Goal: Transaction & Acquisition: Purchase product/service

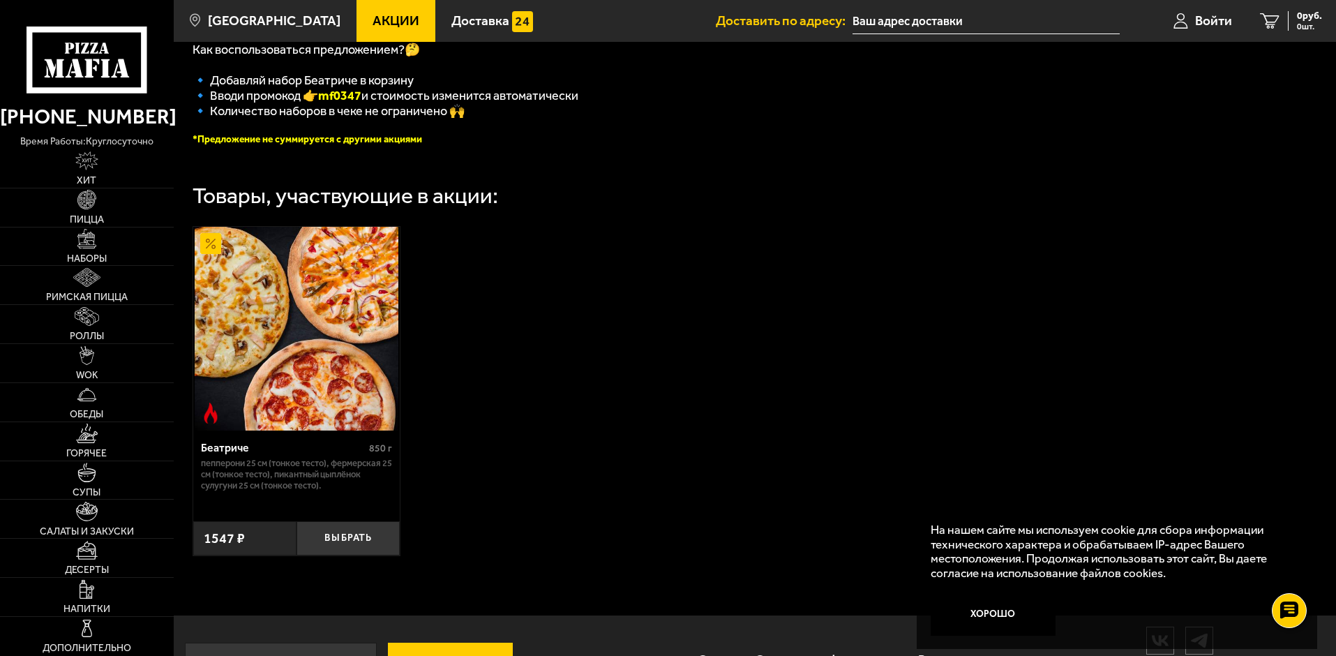
scroll to position [349, 0]
click at [85, 247] on img at bounding box center [86, 238] width 19 height 19
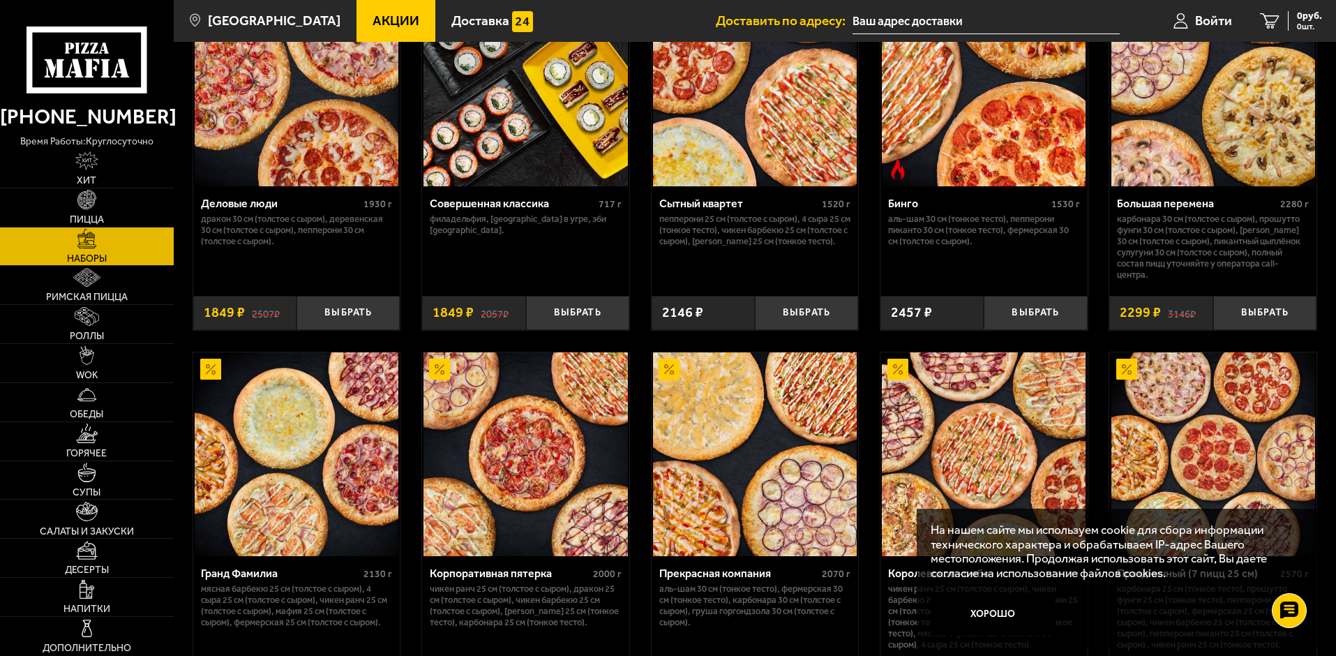
scroll to position [1510, 0]
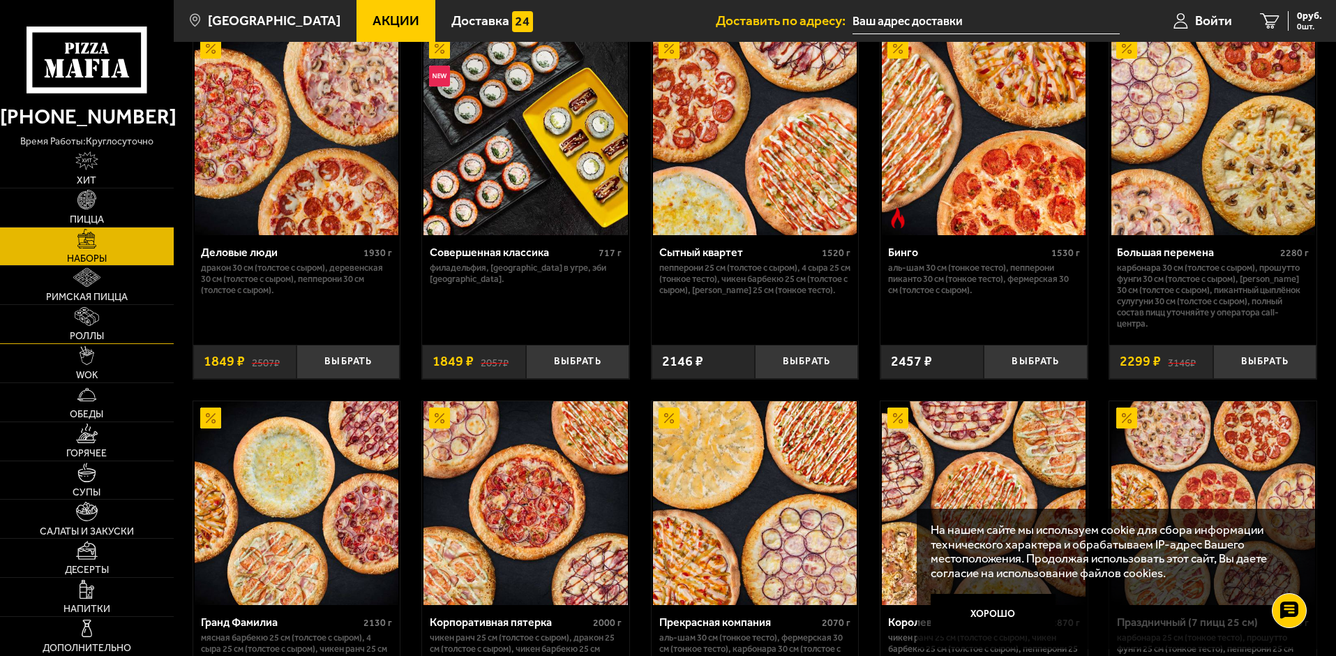
click at [82, 326] on link "Роллы" at bounding box center [87, 324] width 174 height 38
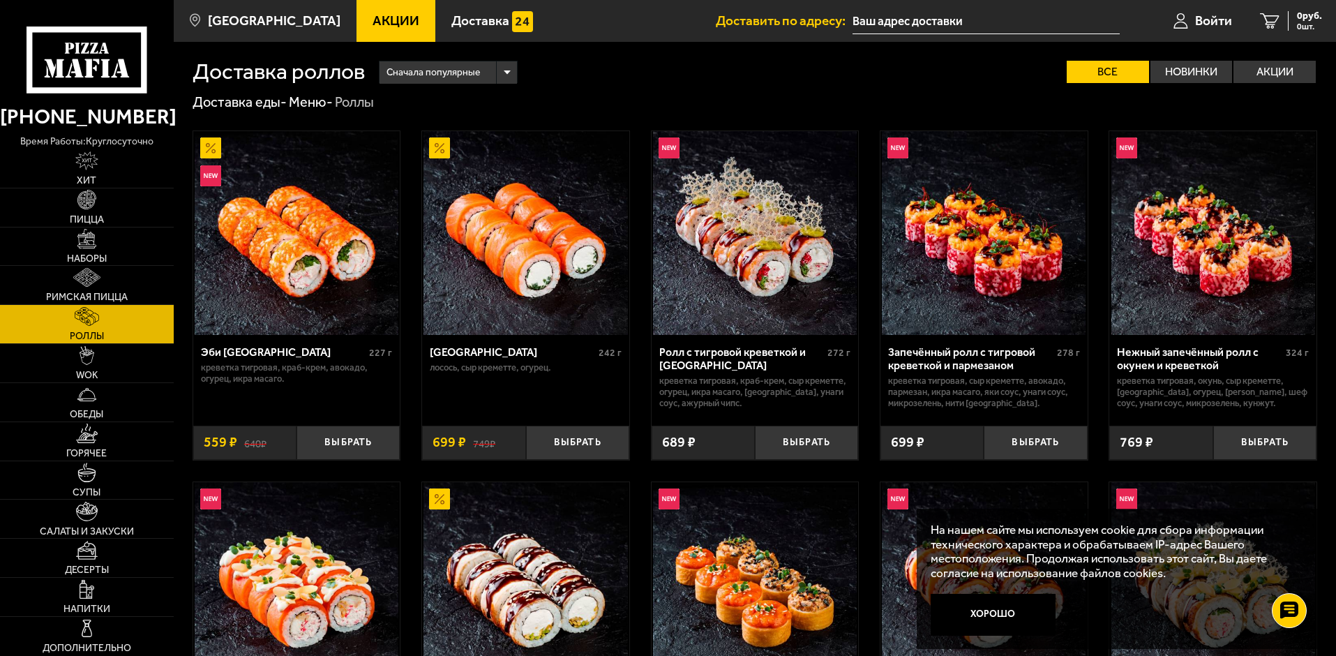
click at [78, 66] on use at bounding box center [77, 68] width 13 height 18
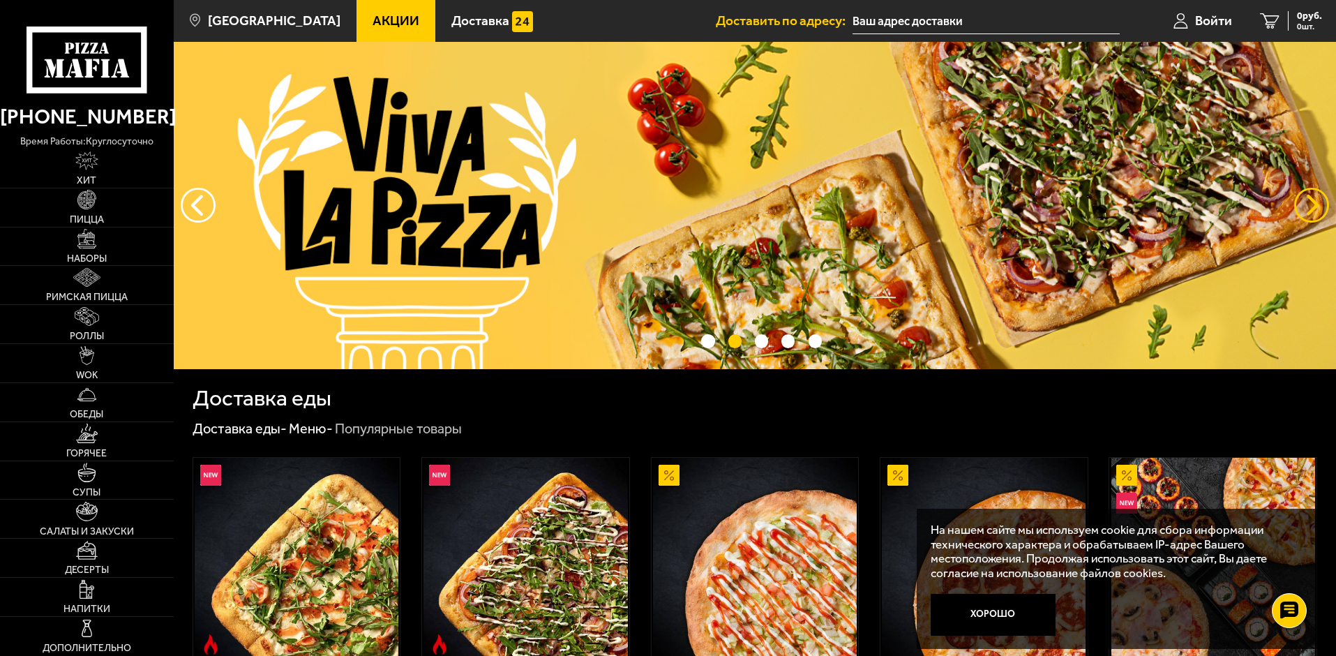
click at [1320, 206] on button "предыдущий" at bounding box center [1311, 205] width 35 height 35
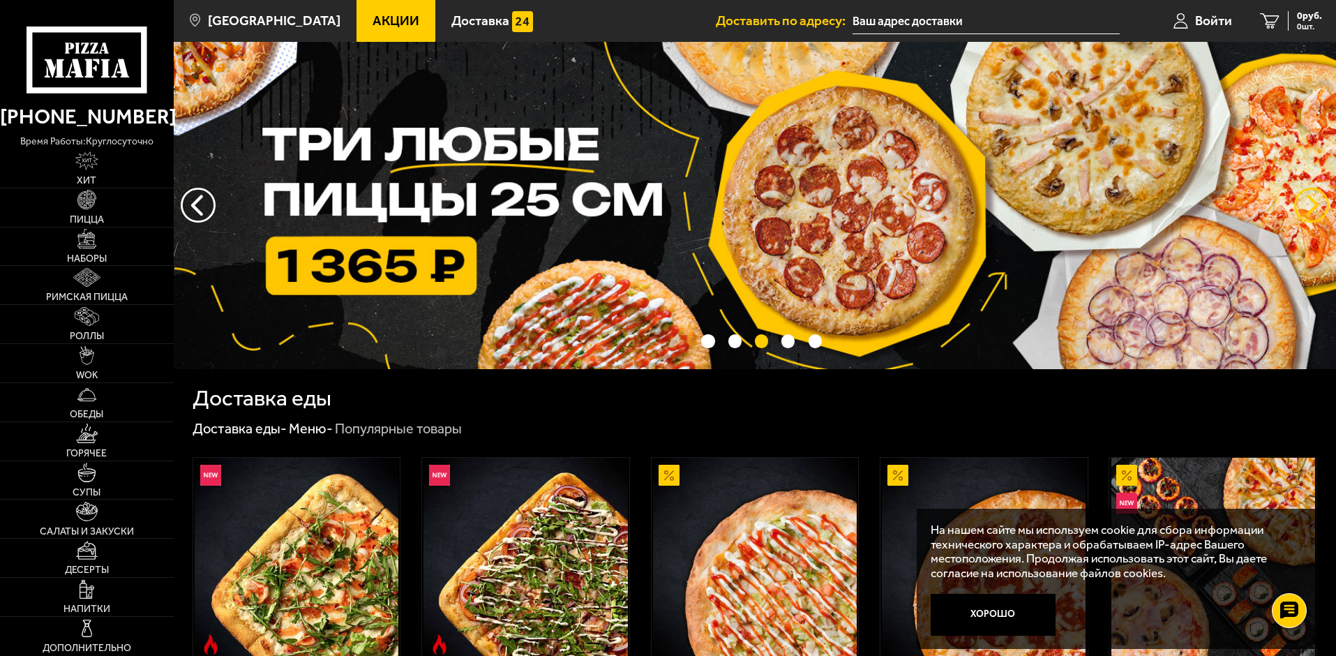
click at [1320, 206] on button "предыдущий" at bounding box center [1311, 205] width 35 height 35
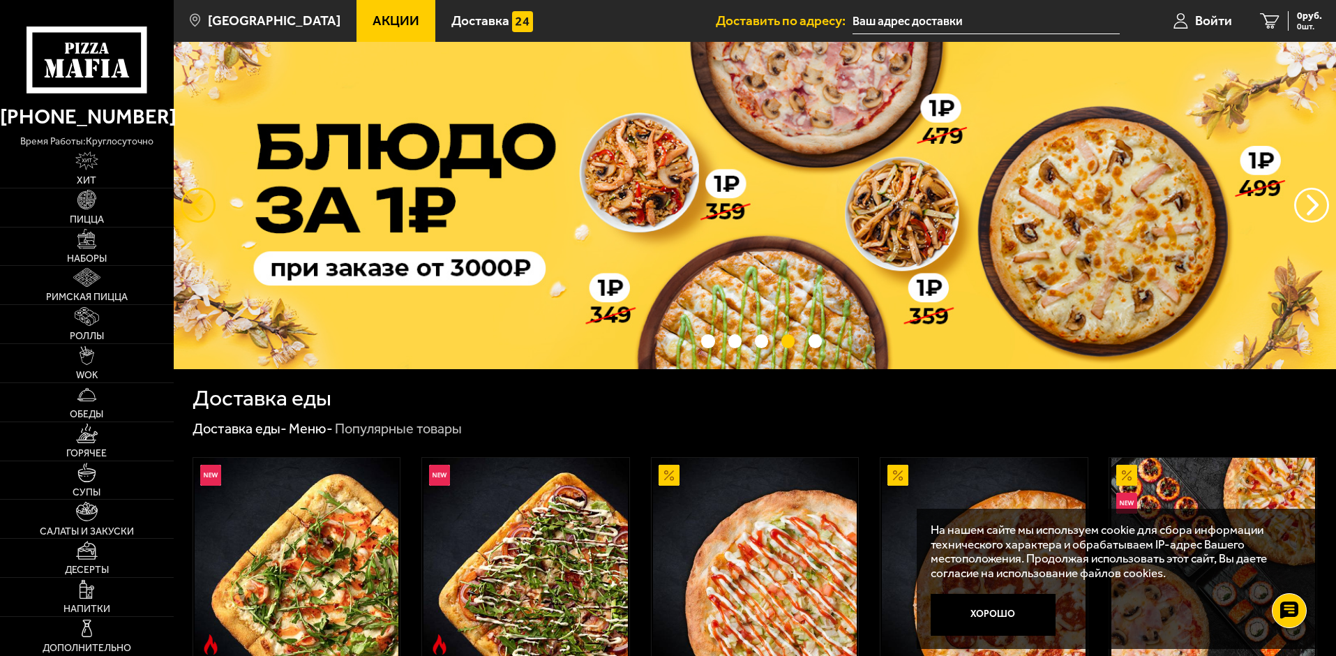
click at [187, 217] on button "следующий" at bounding box center [198, 205] width 35 height 35
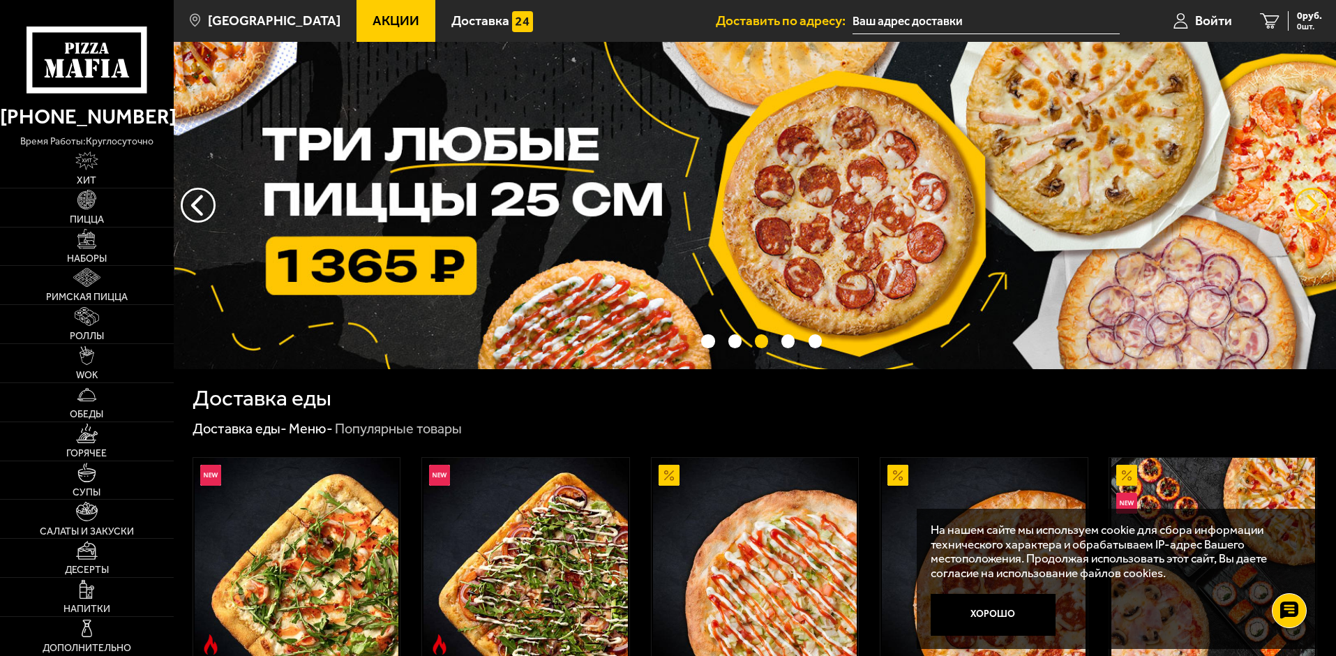
click at [1311, 200] on button "предыдущий" at bounding box center [1311, 205] width 35 height 35
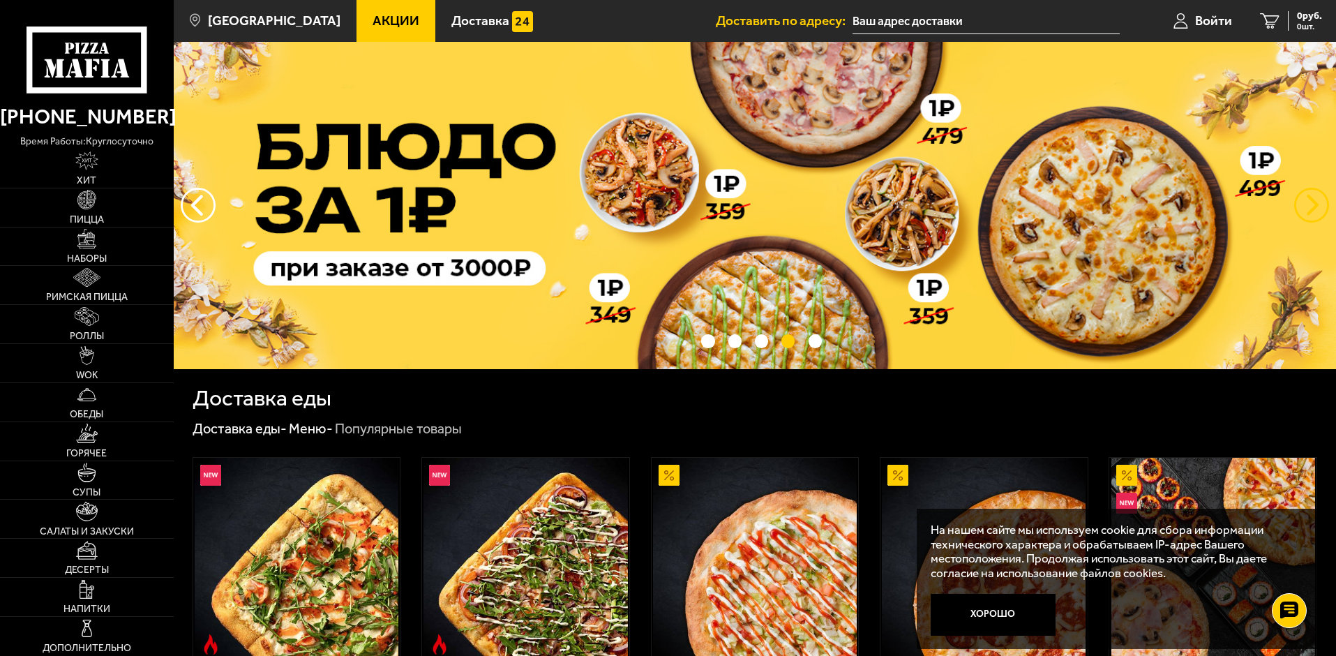
click at [1311, 200] on button "предыдущий" at bounding box center [1311, 205] width 35 height 35
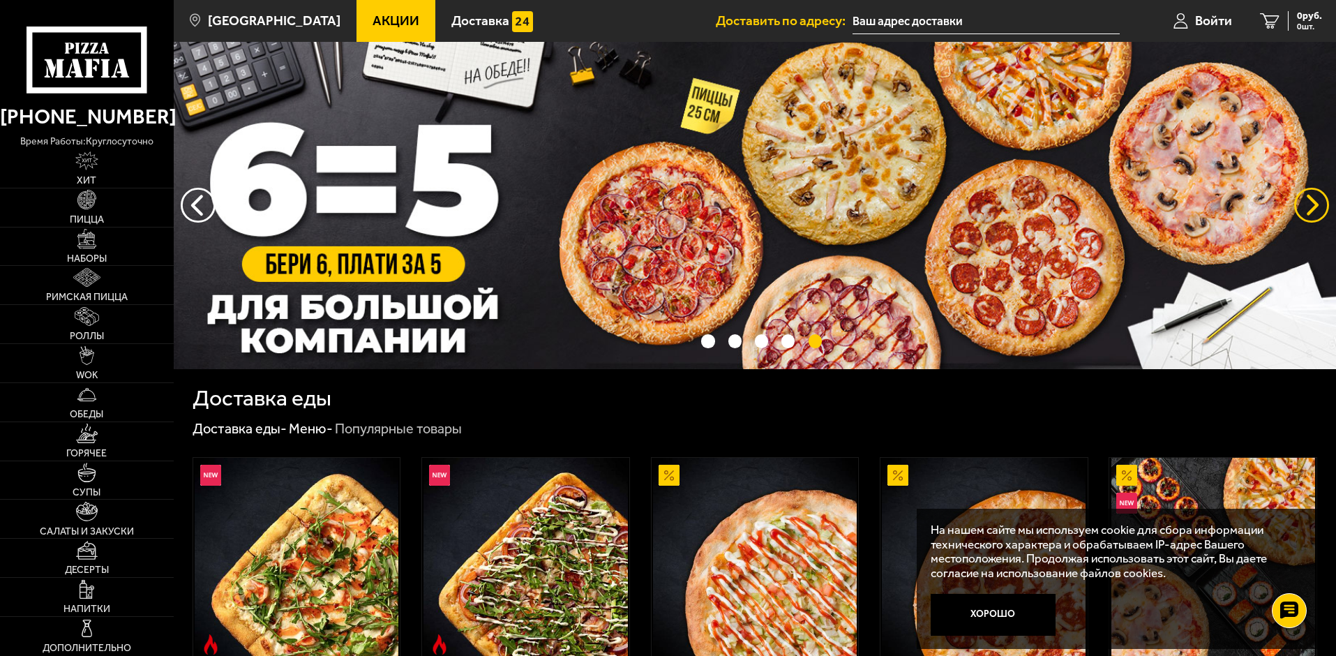
click at [1311, 200] on button "предыдущий" at bounding box center [1311, 205] width 35 height 35
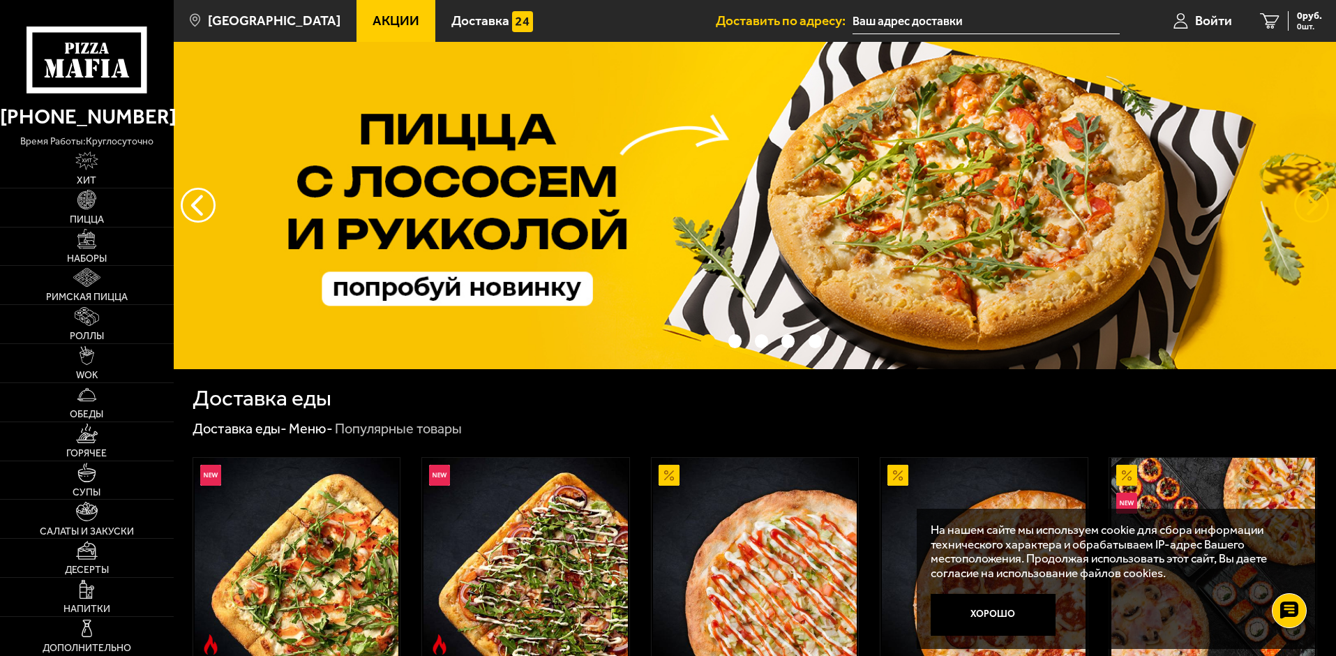
click at [1311, 200] on button "предыдущий" at bounding box center [1311, 205] width 35 height 35
